Goal: Information Seeking & Learning: Find specific fact

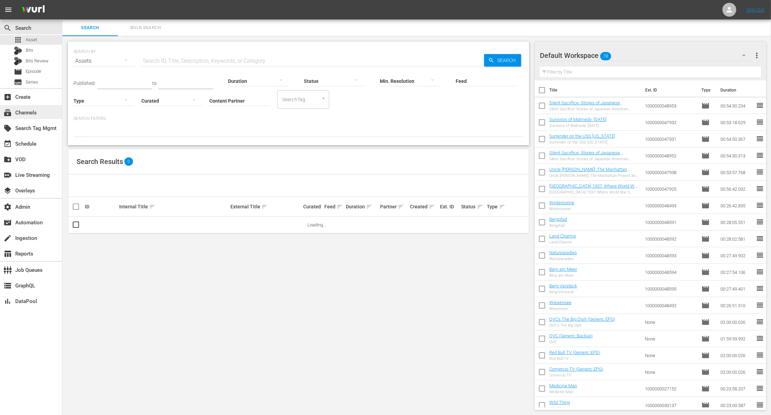
click at [46, 112] on div "subscriptions Channels" at bounding box center [31, 112] width 62 height 14
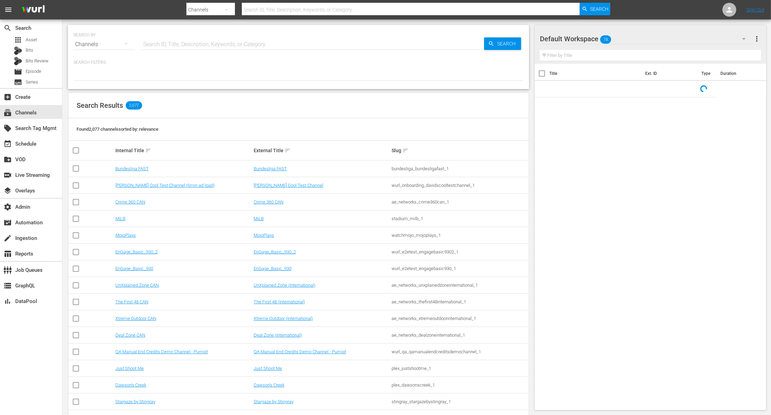
click at [196, 45] on input "text" at bounding box center [312, 44] width 343 height 17
paste input "plaion_pictures_gmbh_squadraspecialelipsia_1"
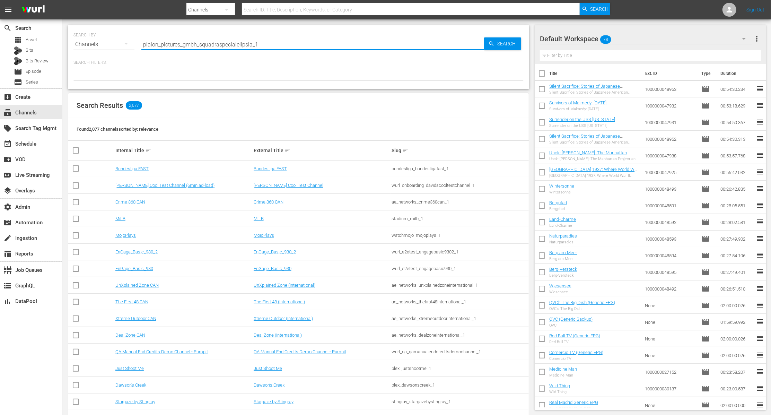
type input "plaion_pictures_gmbh_squadraspecialelipsia_1"
click at [507, 44] on span "Search" at bounding box center [507, 43] width 27 height 12
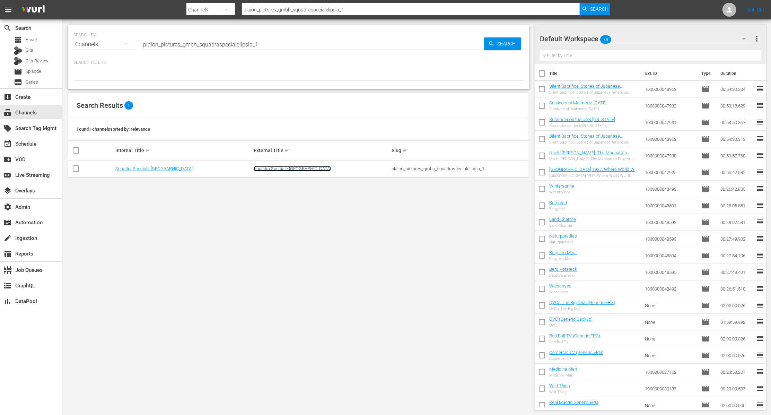
click at [293, 170] on link "Squadra Speciale [GEOGRAPHIC_DATA]" at bounding box center [292, 168] width 77 height 5
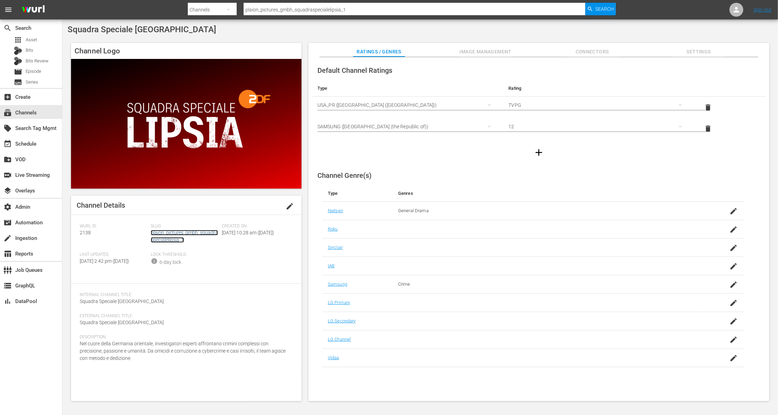
click at [190, 231] on link "plaion_pictures_gmbh_squadraspecialelipsia_1" at bounding box center [184, 236] width 67 height 13
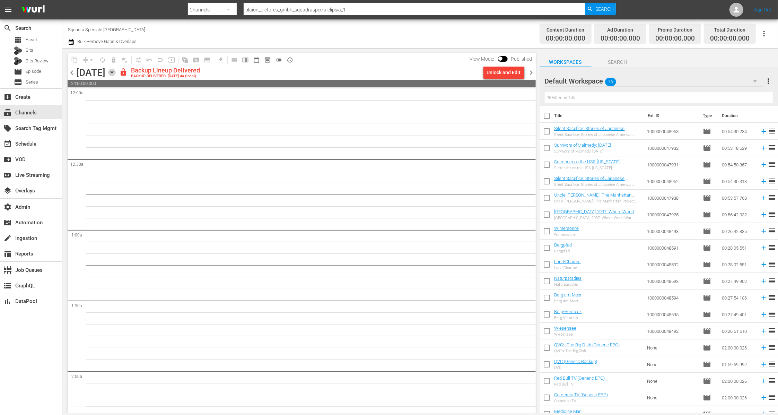
click at [116, 74] on icon "button" at bounding box center [112, 73] width 8 height 8
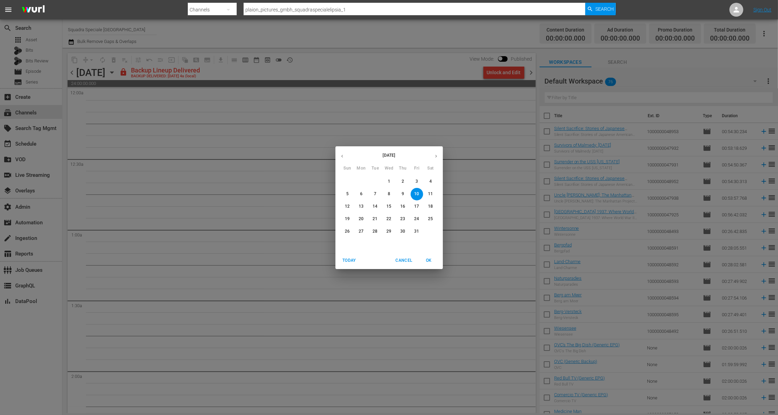
click at [434, 157] on icon "button" at bounding box center [435, 155] width 5 height 5
click at [373, 207] on p "11" at bounding box center [374, 206] width 5 height 6
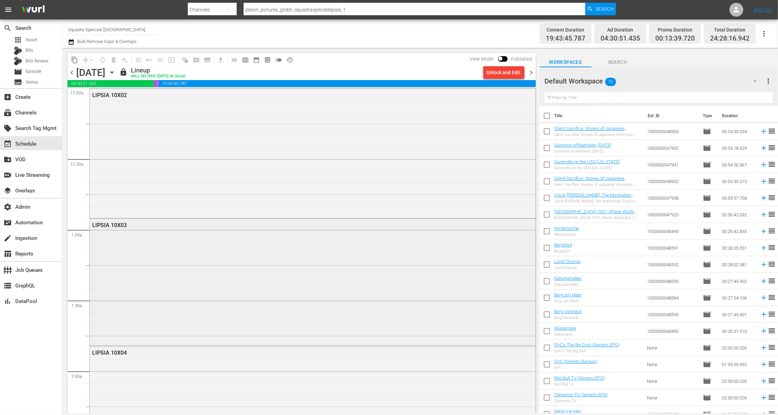
click at [277, 257] on div "LIPSIA 10X03" at bounding box center [312, 281] width 445 height 125
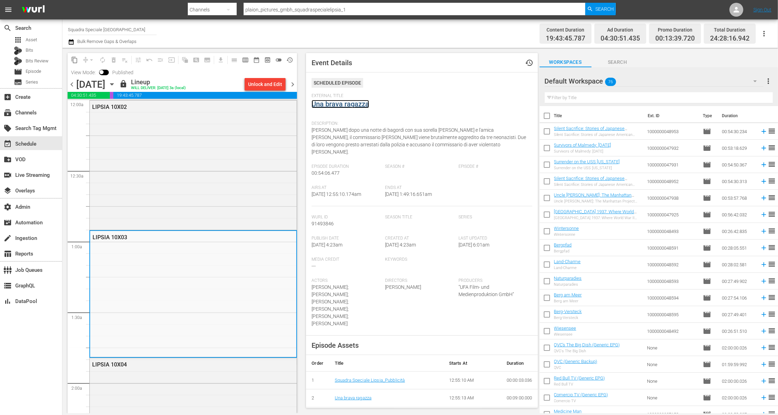
click at [353, 103] on link "Una brava ragazza" at bounding box center [339, 104] width 57 height 8
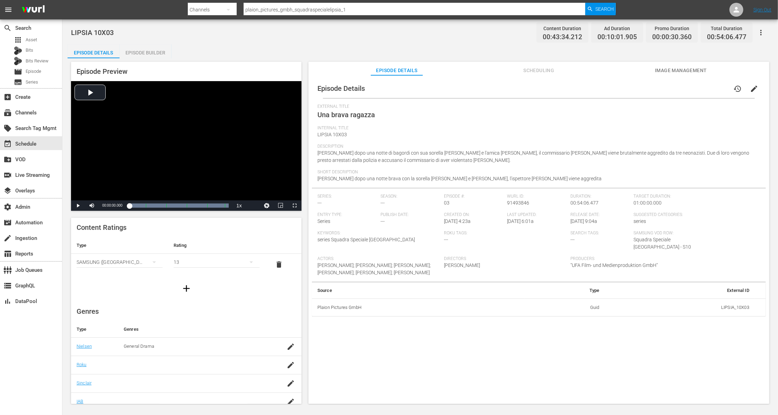
click at [141, 58] on div "Episode Preview Video Player is loading. Play Video Play Mute Current Time 00:0…" at bounding box center [420, 233] width 705 height 351
click at [153, 55] on div "Episode Builder" at bounding box center [145, 52] width 52 height 17
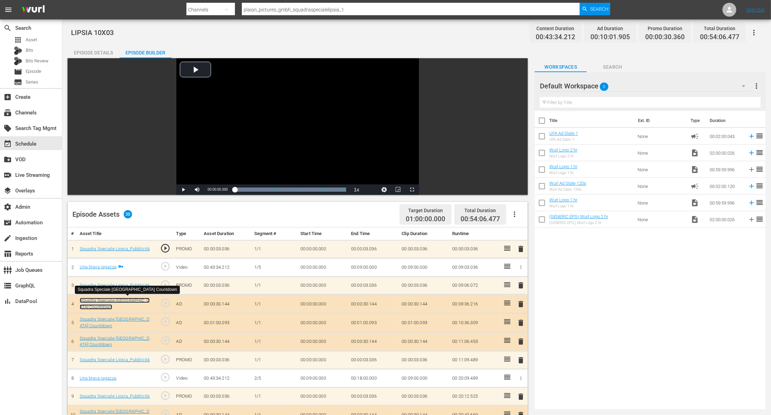
click at [107, 299] on link "Squadra Speciale [GEOGRAPHIC_DATA] Countdown" at bounding box center [115, 304] width 70 height 12
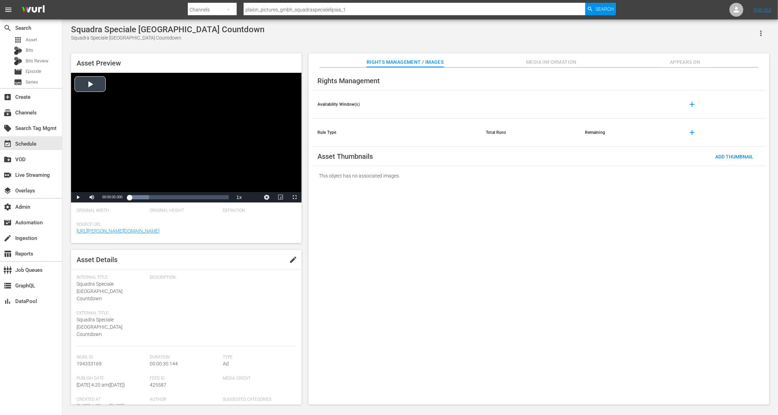
click at [99, 88] on div "Video Player" at bounding box center [186, 132] width 230 height 119
click at [78, 197] on span "Video Player" at bounding box center [78, 197] width 0 height 0
click at [599, 9] on span "Search" at bounding box center [604, 9] width 18 height 12
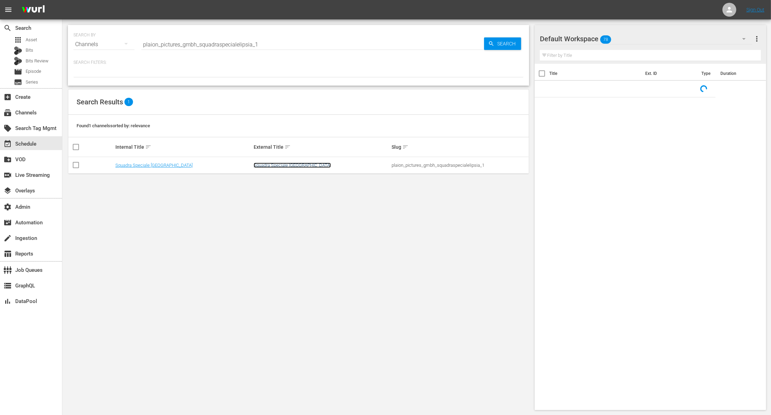
click at [267, 165] on link "Squadra Speciale [GEOGRAPHIC_DATA]" at bounding box center [292, 164] width 77 height 5
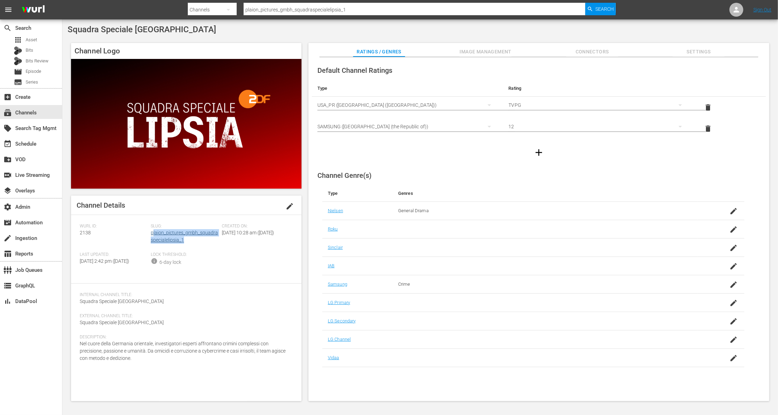
drag, startPoint x: 188, startPoint y: 241, endPoint x: 152, endPoint y: 234, distance: 37.1
click at [152, 234] on div "Slug: plaion_pictures_gmbh_squadraspecialelipsia_1" at bounding box center [186, 237] width 71 height 28
click at [196, 241] on div "Slug: plaion_pictures_gmbh_squadraspecialelipsia_1" at bounding box center [186, 237] width 71 height 28
drag, startPoint x: 190, startPoint y: 241, endPoint x: 151, endPoint y: 233, distance: 40.6
click at [151, 233] on div "Slug: plaion_pictures_gmbh_squadraspecialelipsia_1" at bounding box center [186, 237] width 71 height 28
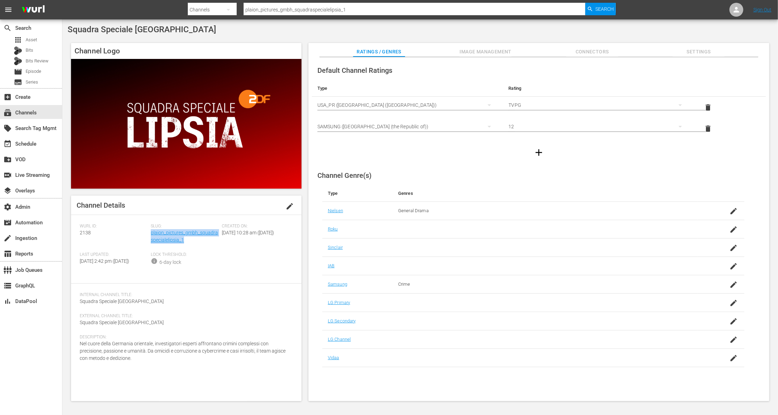
copy link "plaion_pictures_gmbh_squadraspecialelipsia_1"
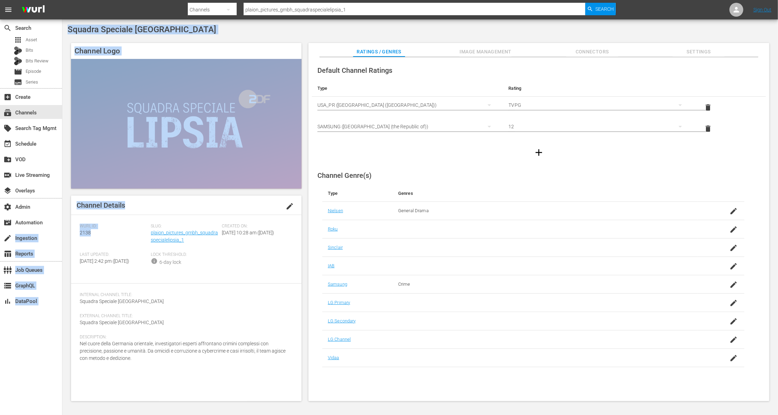
drag, startPoint x: 70, startPoint y: 233, endPoint x: 62, endPoint y: 234, distance: 8.0
click at [62, 0] on div "search Search apps Asset Bits Bits Review movie Episode subtitles Series add_bo…" at bounding box center [419, 0] width 715 height 0
click at [90, 235] on div "[PERSON_NAME] ID: 2138" at bounding box center [115, 237] width 71 height 28
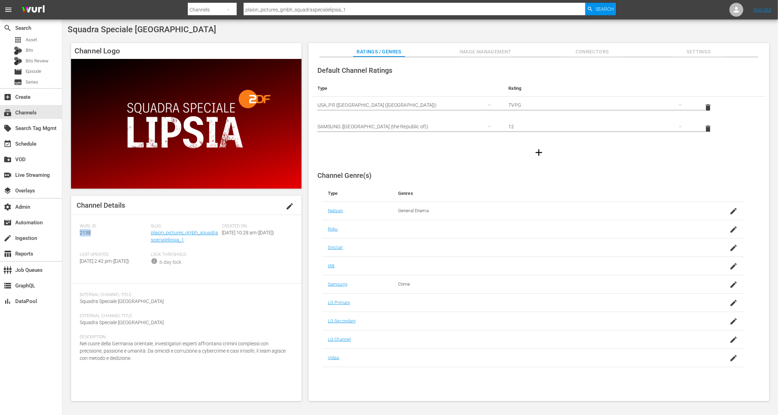
drag, startPoint x: 92, startPoint y: 234, endPoint x: 76, endPoint y: 234, distance: 16.6
click at [76, 234] on div "Channel Details edit [PERSON_NAME] ID: 2138 Slug: plaion_pictures_gmbh_squadras…" at bounding box center [186, 297] width 230 height 205
copy span "2138"
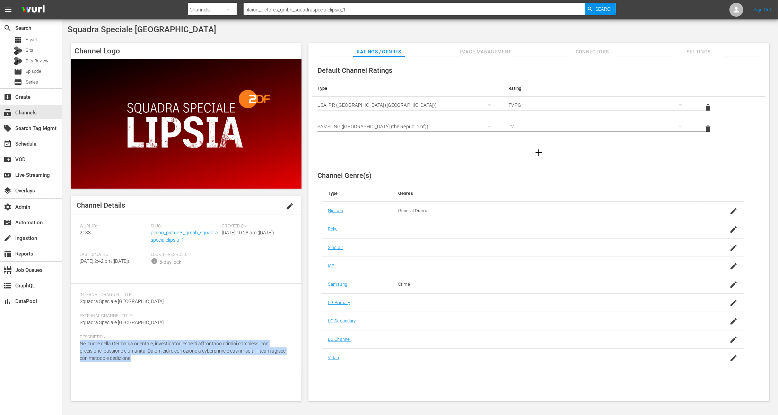
drag, startPoint x: 134, startPoint y: 363, endPoint x: 75, endPoint y: 347, distance: 61.2
click at [75, 347] on div "Channel Details edit [PERSON_NAME] ID: 2138 Slug: plaion_pictures_gmbh_squadras…" at bounding box center [186, 297] width 230 height 205
copy span "Nel cuore della Germania orientale, investigatori esperti affrontano crimini co…"
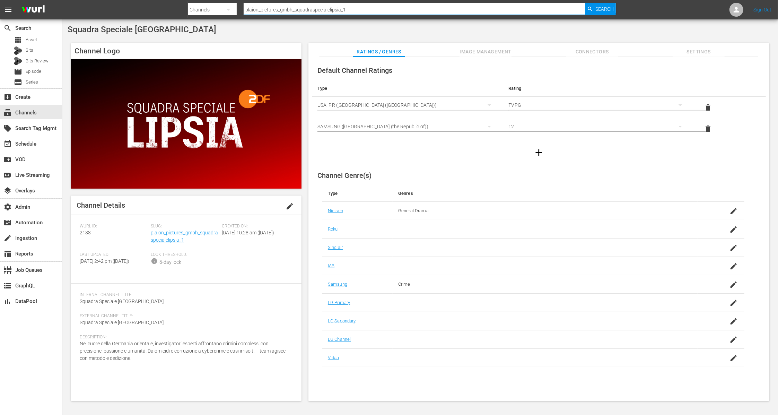
drag, startPoint x: 367, startPoint y: 9, endPoint x: 239, endPoint y: 10, distance: 128.1
click at [239, 10] on div "Search By Channels Search ID, Title, Description, Keywords, or Category plaion_…" at bounding box center [402, 9] width 428 height 17
paste input "guardiacostier"
type input "plaion_pictures_gmbh_guardiacostiera_1"
click at [605, 8] on span "Search" at bounding box center [604, 9] width 18 height 12
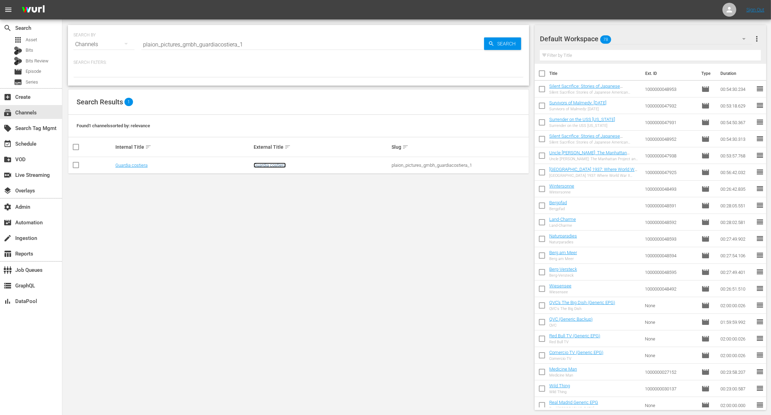
click at [268, 164] on link "Guardia costiera" at bounding box center [270, 164] width 32 height 5
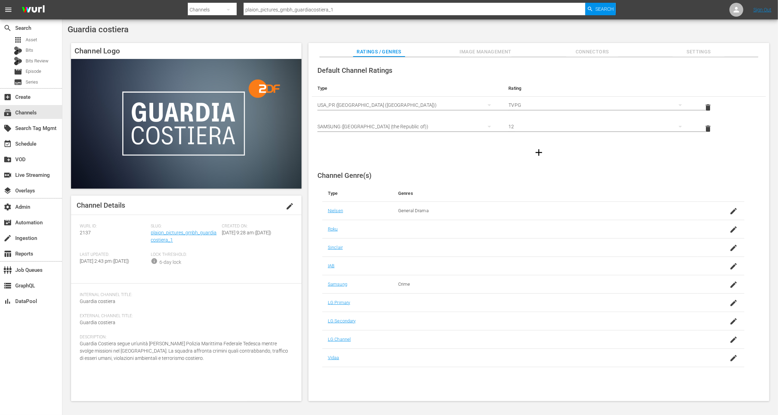
drag, startPoint x: 492, startPoint y: 48, endPoint x: 557, endPoint y: 48, distance: 64.4
click at [492, 48] on span "Image Management" at bounding box center [485, 51] width 52 height 9
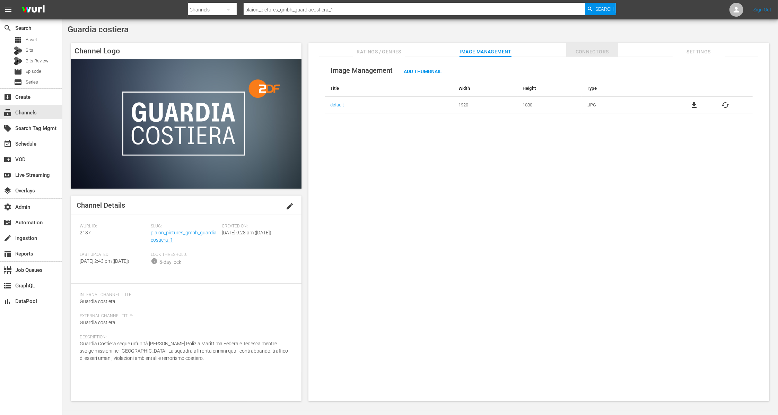
click at [602, 52] on span "Connectors" at bounding box center [592, 51] width 52 height 9
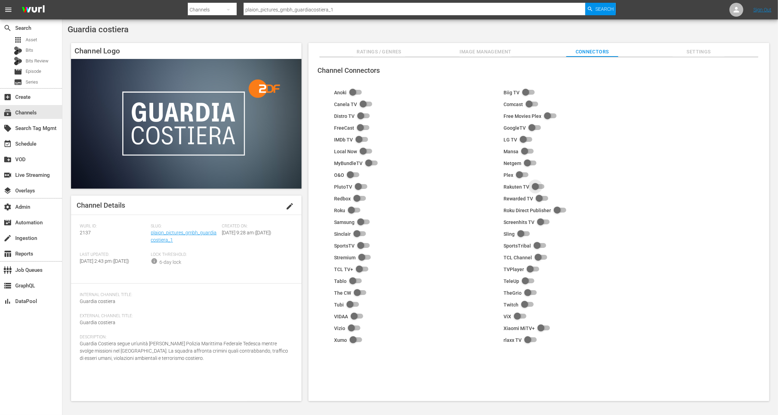
click at [535, 185] on input "checkbox" at bounding box center [536, 187] width 15 height 8
checkbox input "true"
click at [711, 48] on span "Settings" at bounding box center [698, 51] width 52 height 9
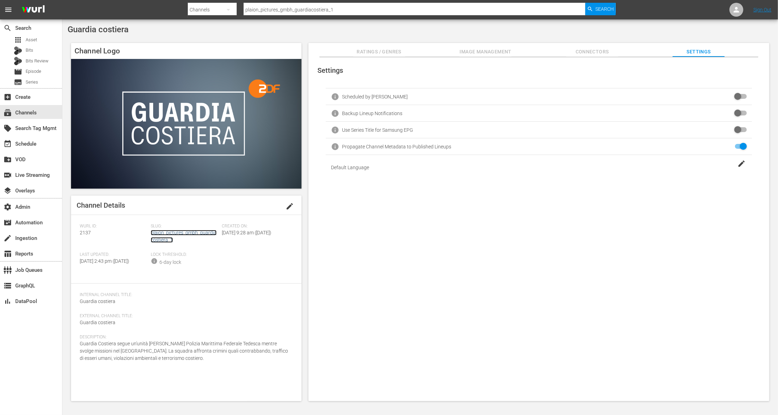
click at [194, 234] on link "plaion_pictures_gmbh_guardiacostiera_1" at bounding box center [184, 236] width 66 height 13
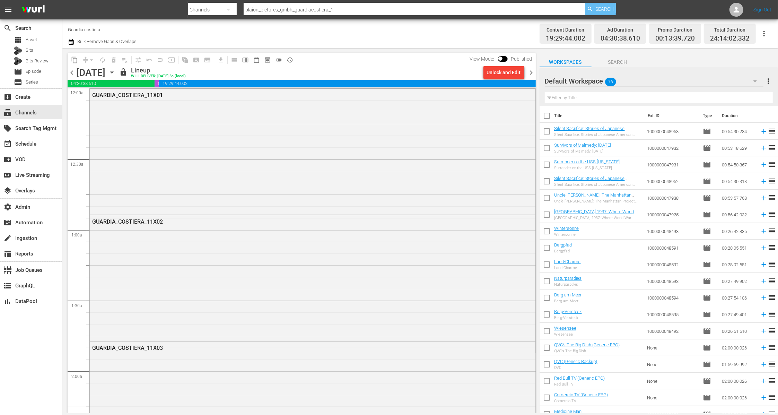
click at [607, 6] on span "Search" at bounding box center [604, 9] width 18 height 12
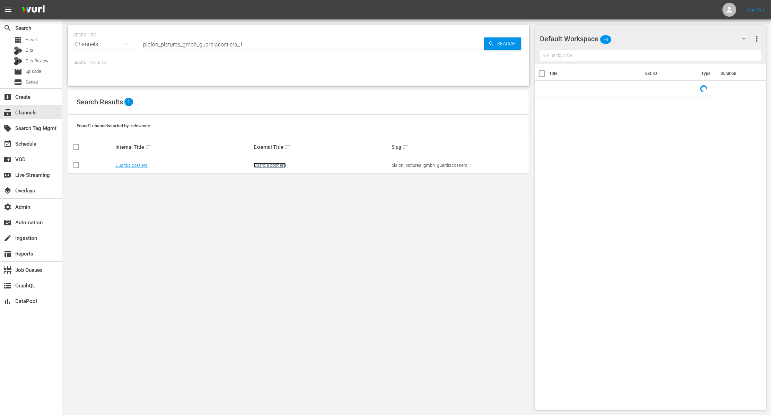
click at [279, 166] on link "Guardia costiera" at bounding box center [270, 164] width 32 height 5
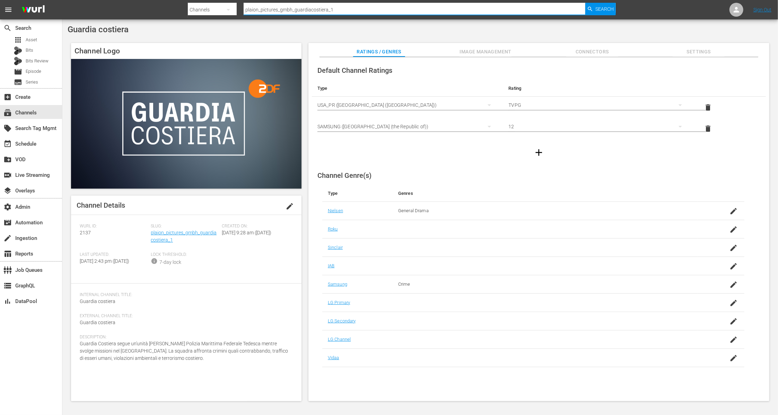
drag, startPoint x: 328, startPoint y: 11, endPoint x: 226, endPoint y: 11, distance: 102.2
click at [226, 11] on div "Search By Channels Search ID, Title, Description, Keywords, or Category plaion_…" at bounding box center [402, 9] width 428 height 17
click at [602, 12] on span "Search" at bounding box center [604, 9] width 18 height 12
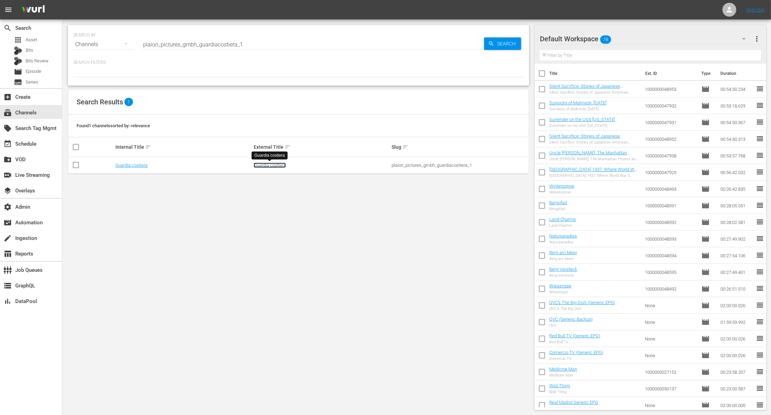
click at [259, 165] on link "Guardia costiera" at bounding box center [270, 164] width 32 height 5
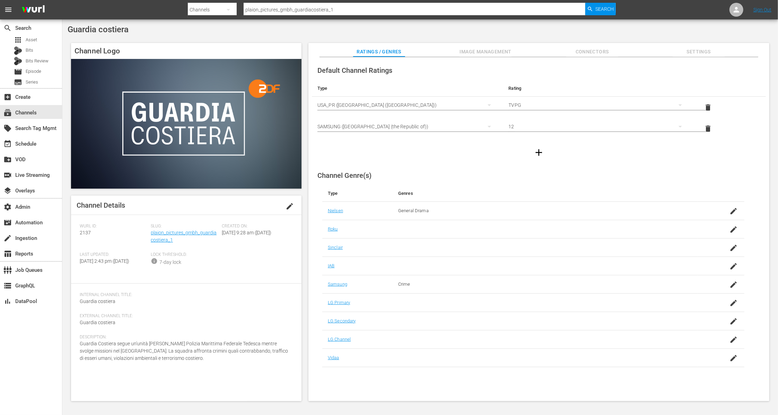
drag, startPoint x: 137, startPoint y: 35, endPoint x: 86, endPoint y: 35, distance: 52.0
click at [84, 35] on div "Guardia costiera Channel Logo Channel Details edit [PERSON_NAME] ID: 2137 Slug:…" at bounding box center [419, 214] width 715 height 391
drag, startPoint x: 147, startPoint y: 31, endPoint x: 68, endPoint y: 34, distance: 78.7
click at [68, 34] on div "Guardia costiera" at bounding box center [420, 30] width 705 height 10
copy span "Guardia costiera"
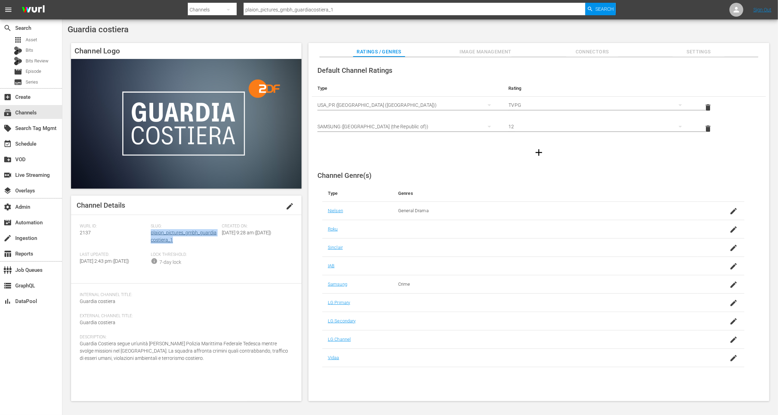
drag, startPoint x: 175, startPoint y: 241, endPoint x: 150, endPoint y: 234, distance: 25.5
click at [151, 234] on div "Slug: plaion_pictures_gmbh_guardiacostiera_1" at bounding box center [186, 237] width 71 height 28
copy link "plaion_pictures_gmbh_guardiacostiera_1"
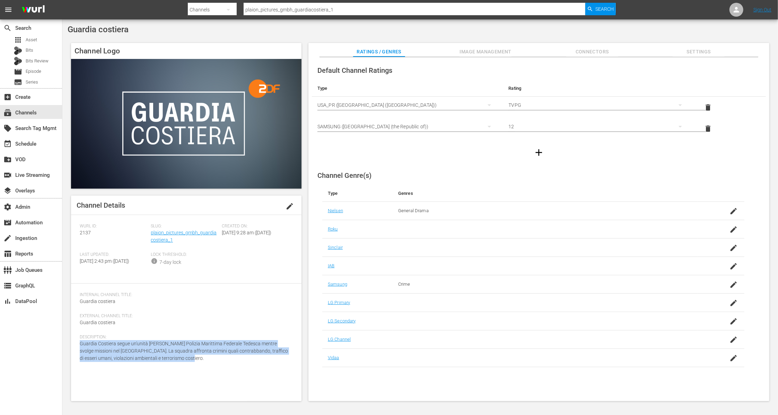
drag, startPoint x: 177, startPoint y: 363, endPoint x: 73, endPoint y: 351, distance: 104.9
click at [73, 351] on div "Channel Details edit [PERSON_NAME] ID: 2137 Slug: plaion_pictures_gmbh_guardiac…" at bounding box center [186, 297] width 230 height 205
copy span "Guardia Costiera segue un'unità [PERSON_NAME] Polizia Marittima Federale Tedesc…"
